Goal: Task Accomplishment & Management: Manage account settings

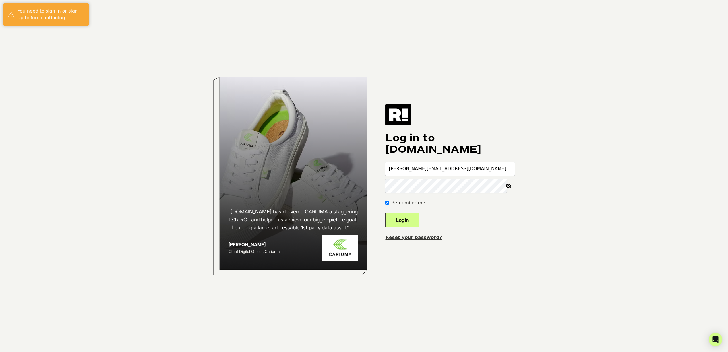
click at [407, 217] on button "Login" at bounding box center [403, 220] width 34 height 14
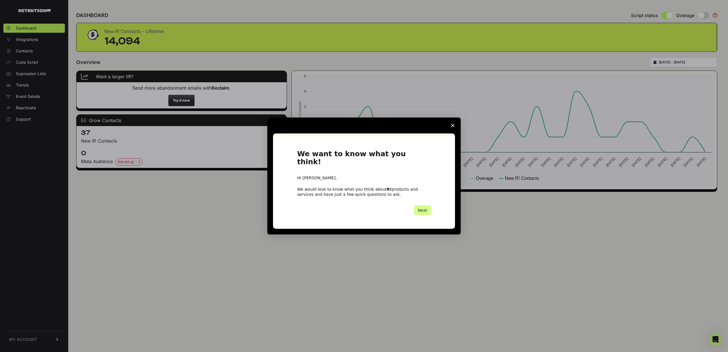
click at [453, 127] on polygon "Close survey" at bounding box center [452, 125] width 3 height 3
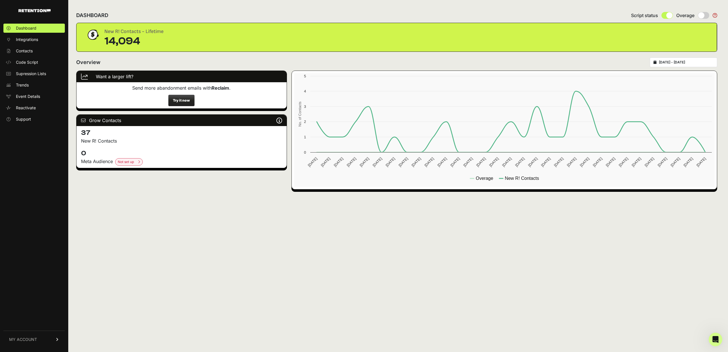
click at [57, 339] on icon at bounding box center [57, 339] width 4 height 3
click at [29, 319] on link "Billing" at bounding box center [33, 320] width 61 height 9
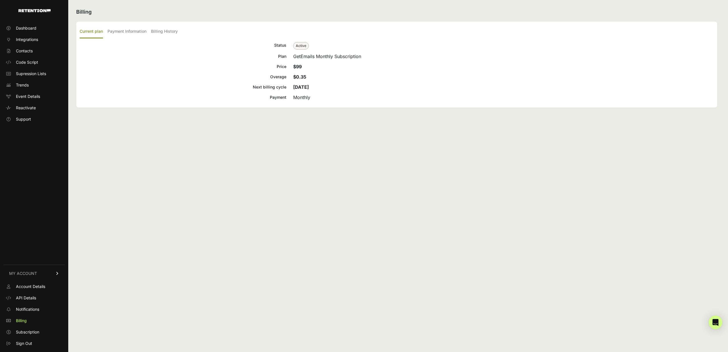
click at [306, 85] on strong "[DATE]" at bounding box center [301, 87] width 16 height 6
copy div "[DATE]"
